Goal: Information Seeking & Learning: Check status

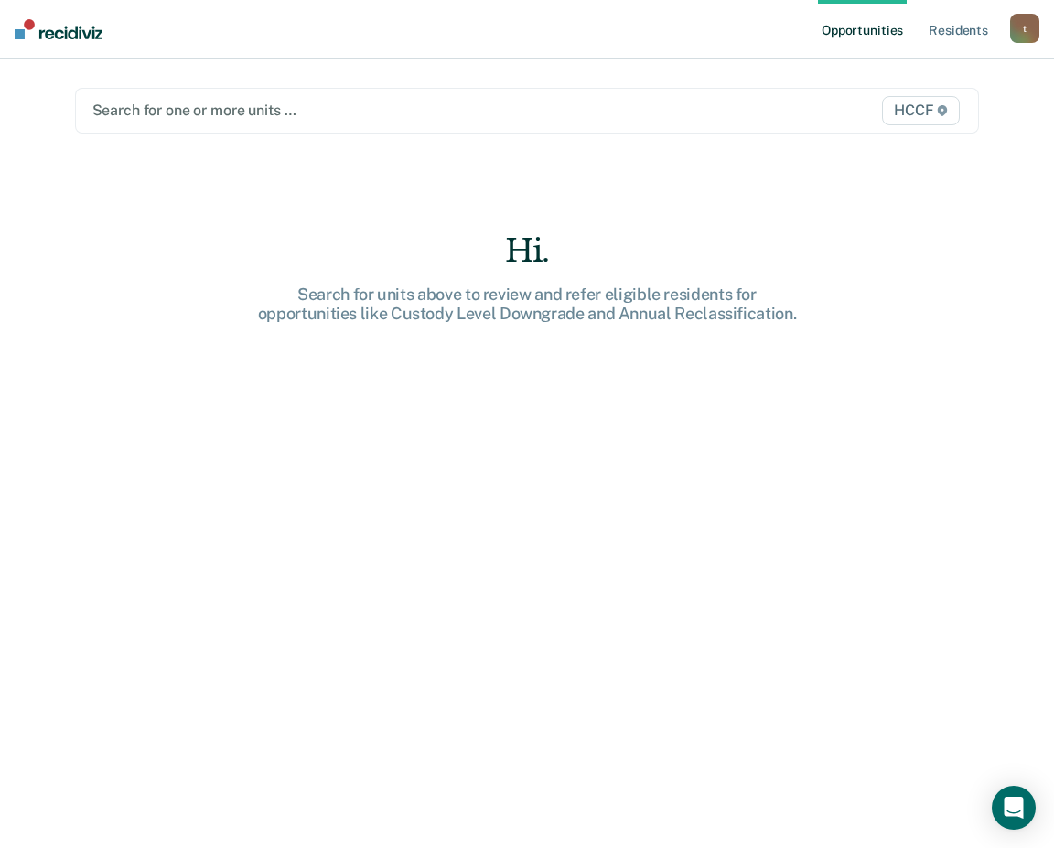
click at [185, 95] on div "Search for one or more units … HCCF" at bounding box center [527, 111] width 905 height 46
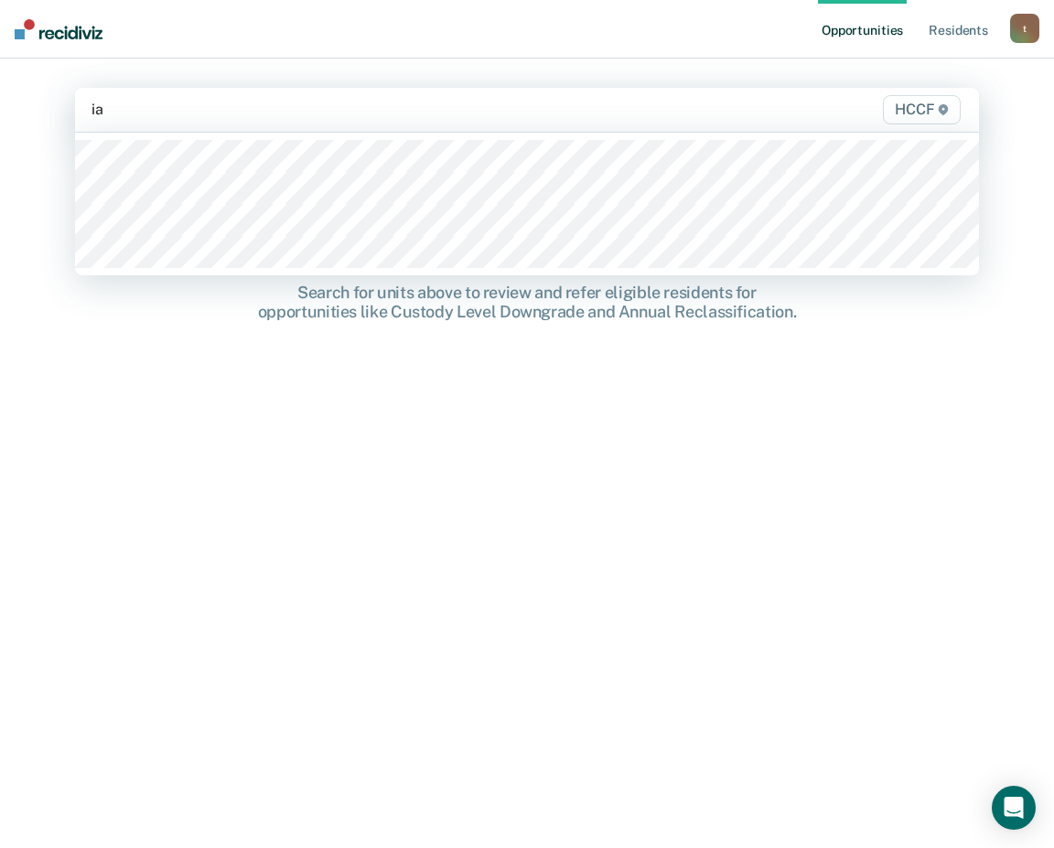
type input "ia1"
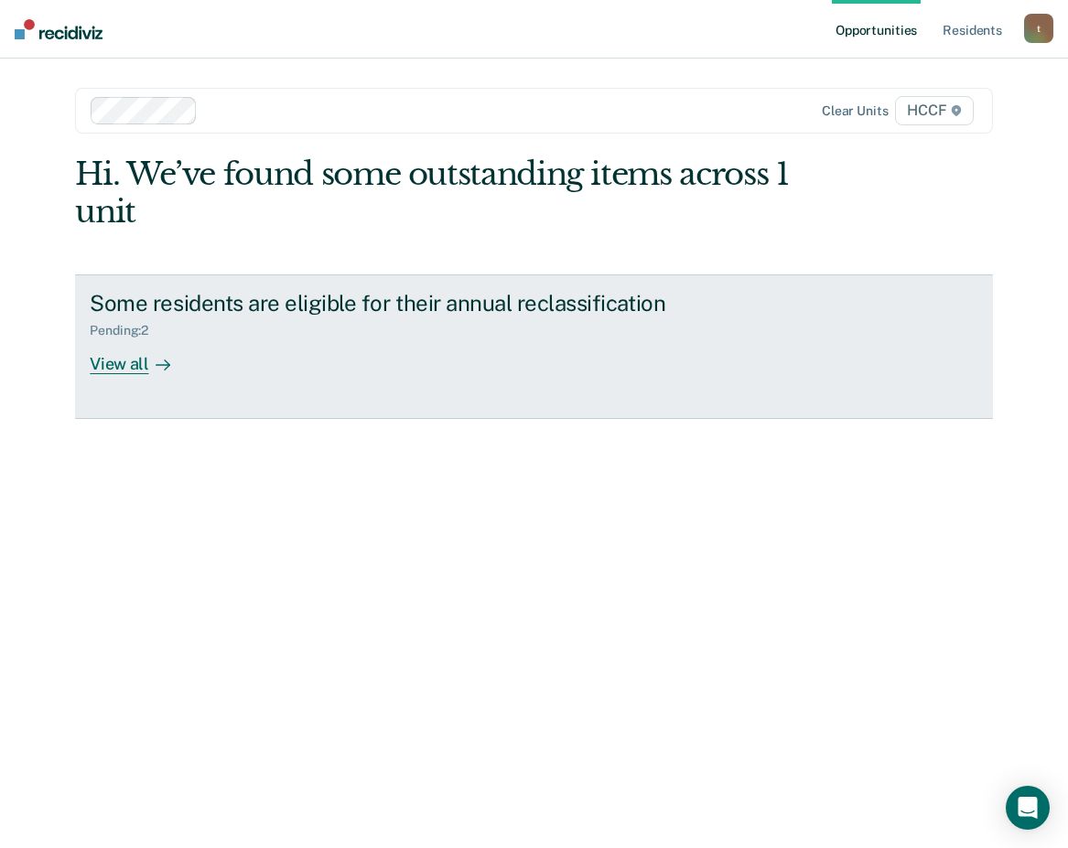
click at [129, 369] on div "View all" at bounding box center [141, 357] width 102 height 36
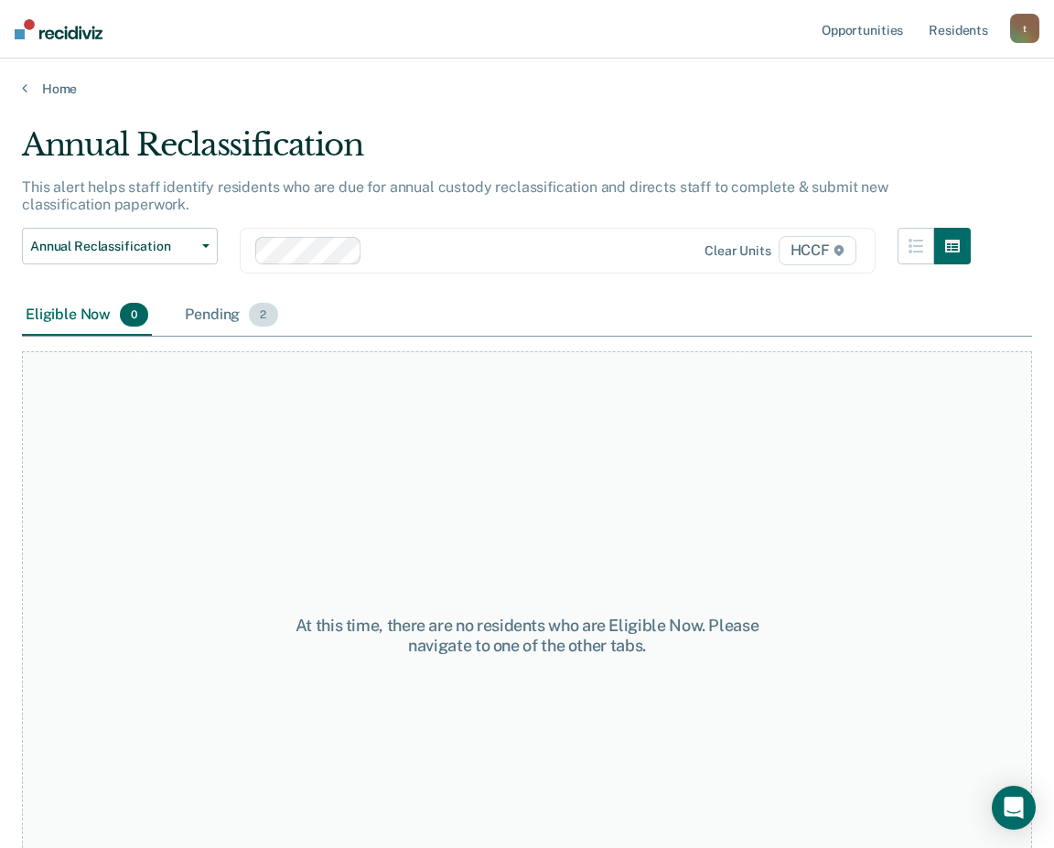
click at [218, 314] on div "Pending 2" at bounding box center [231, 316] width 100 height 40
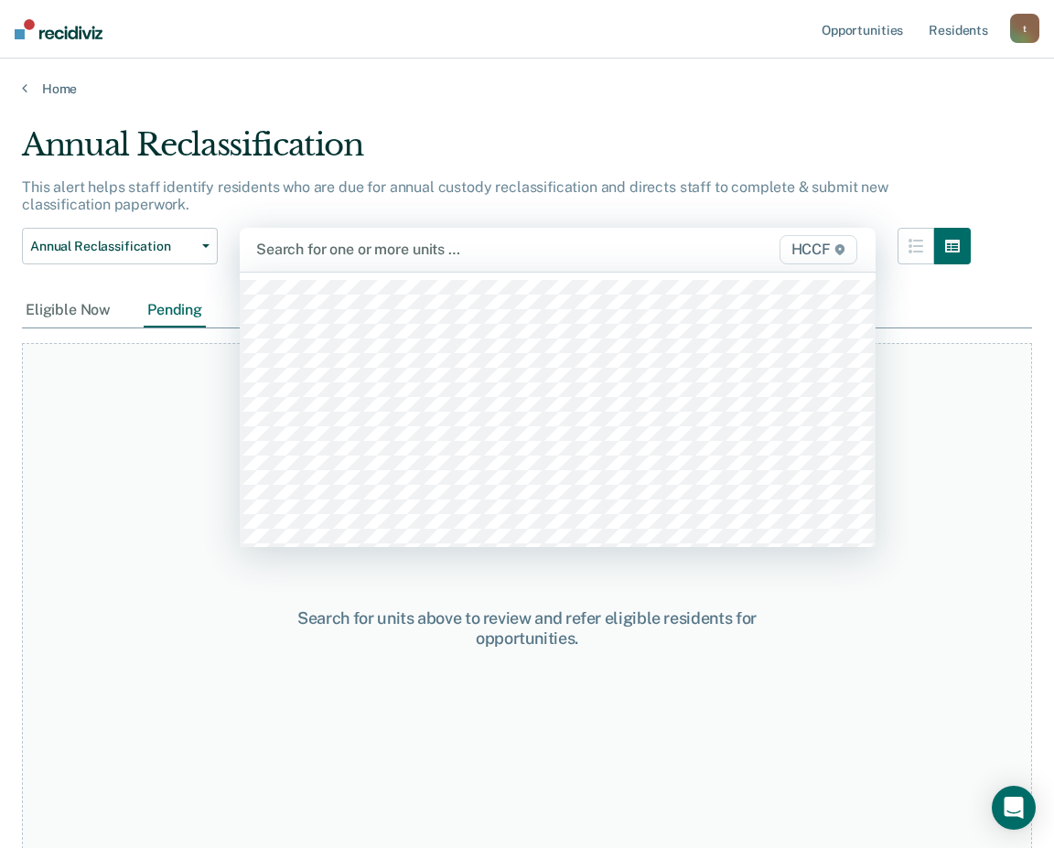
click at [339, 252] on div at bounding box center [466, 249] width 421 height 21
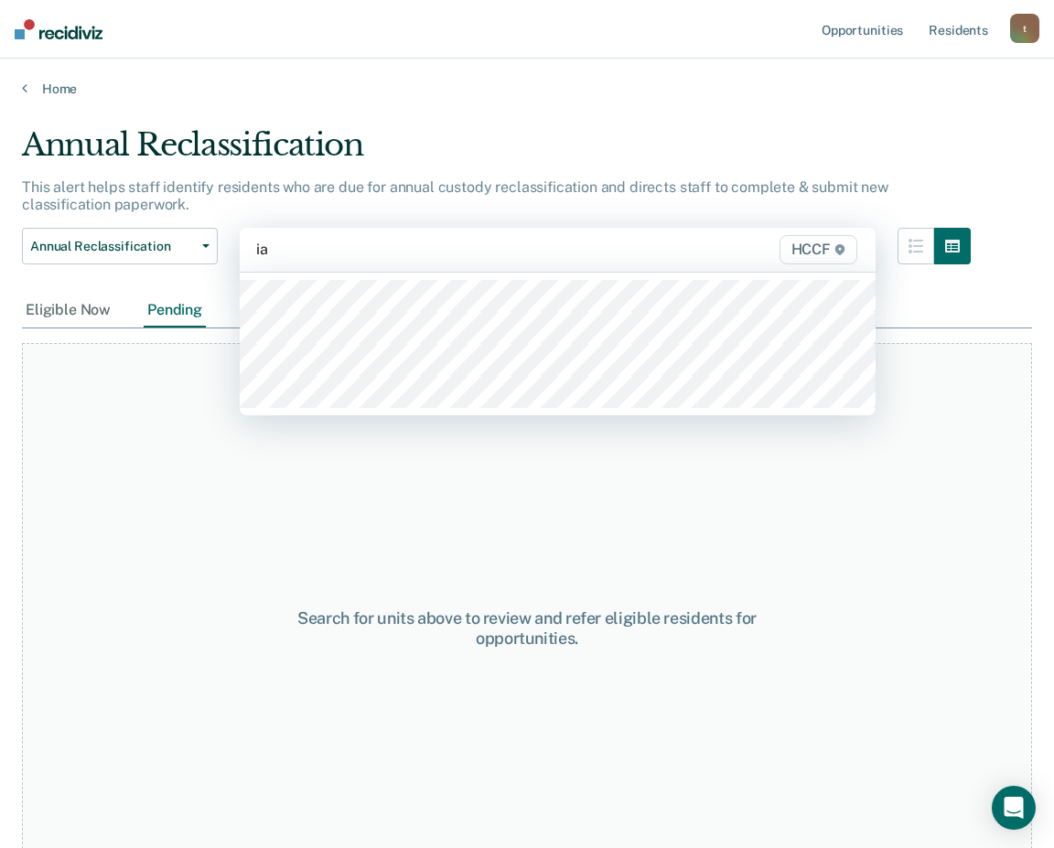
type input "ia2"
type input "ib1"
type input "ib2"
type input "ic1"
type input "ic2"
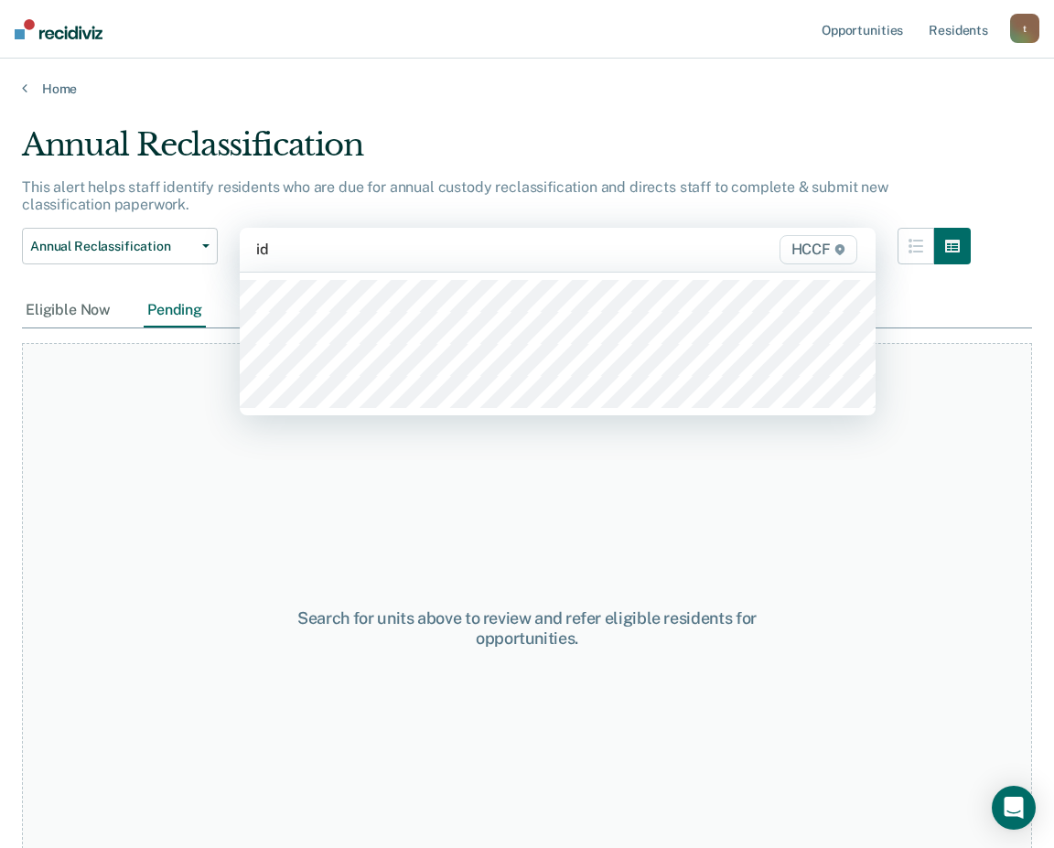
type input "id1"
type input "id2"
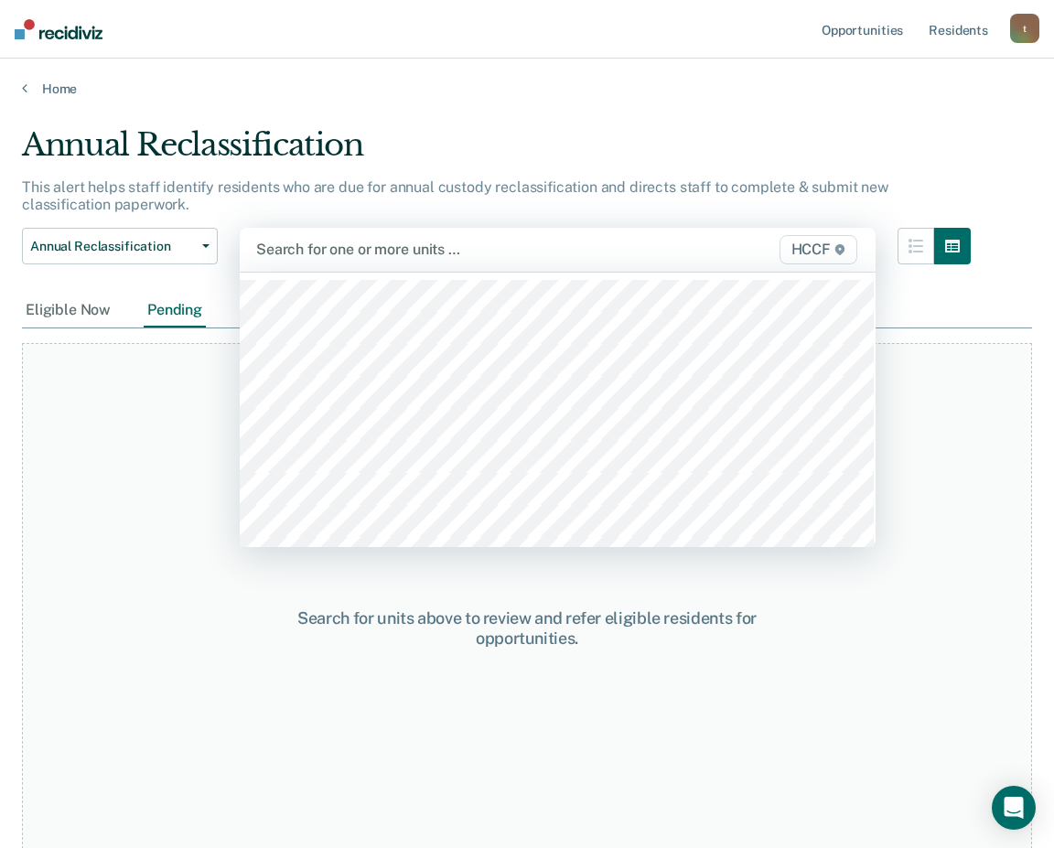
click at [338, 253] on div at bounding box center [466, 249] width 421 height 21
type input "la"
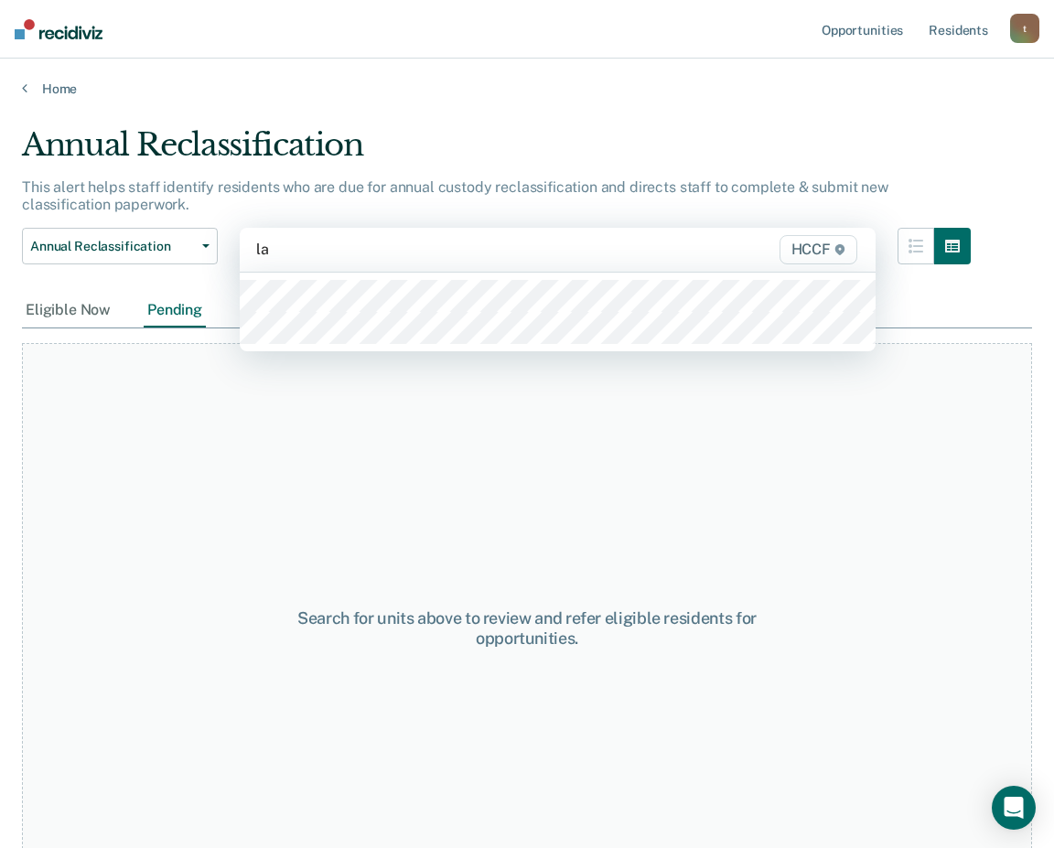
type input "la2"
type input "lb1"
type input "lb2"
type input "lc1"
type input "lc2"
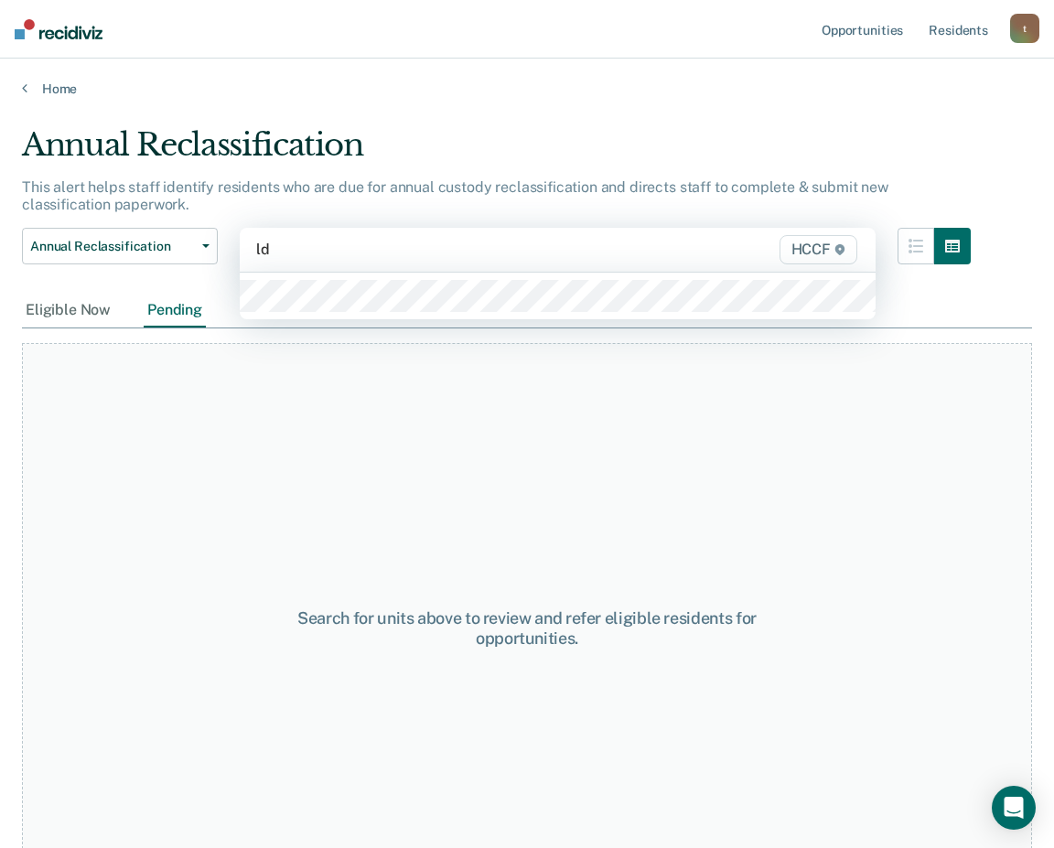
type input "ld1"
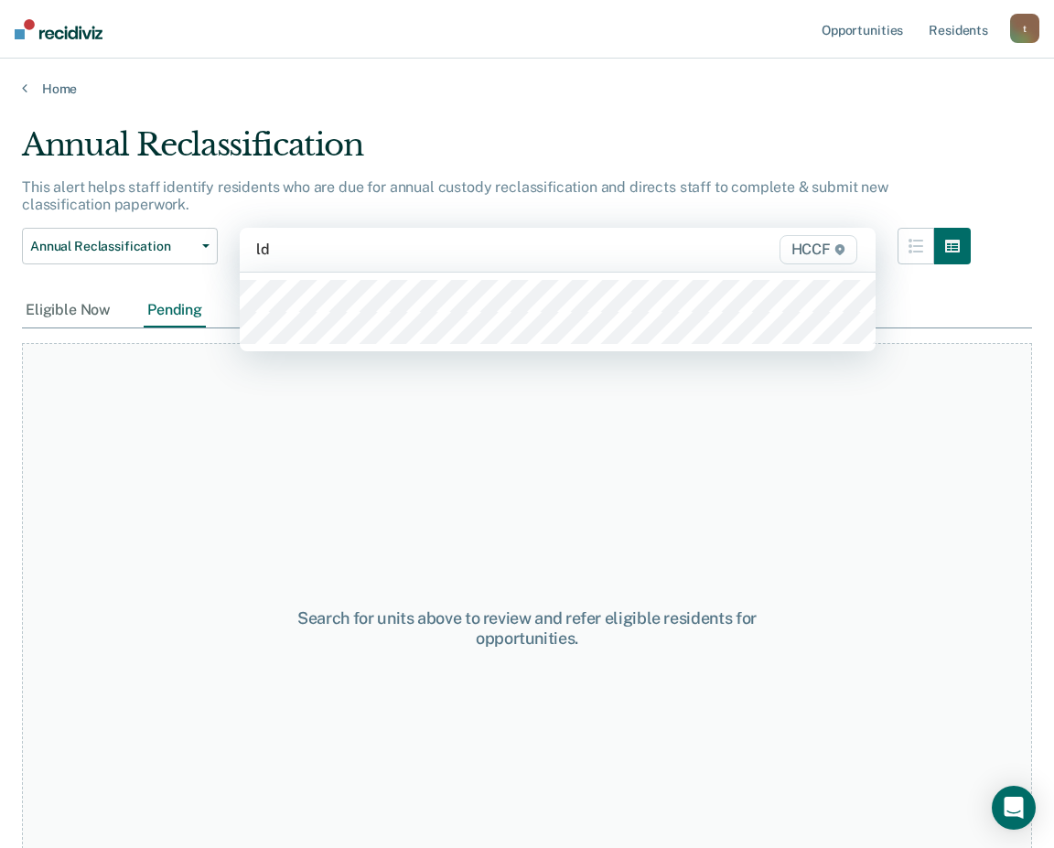
type input "ld2"
